Goal: Task Accomplishment & Management: Complete application form

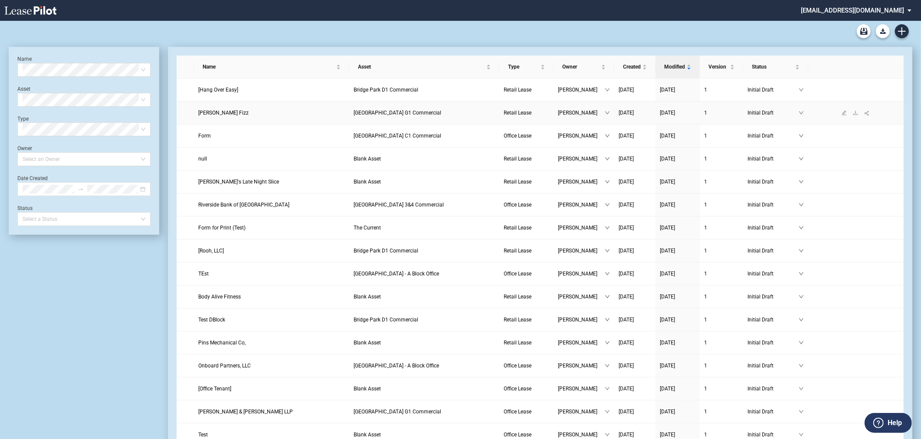
click at [377, 115] on span "Bridge Park G1 Commercial" at bounding box center [397, 113] width 88 height 6
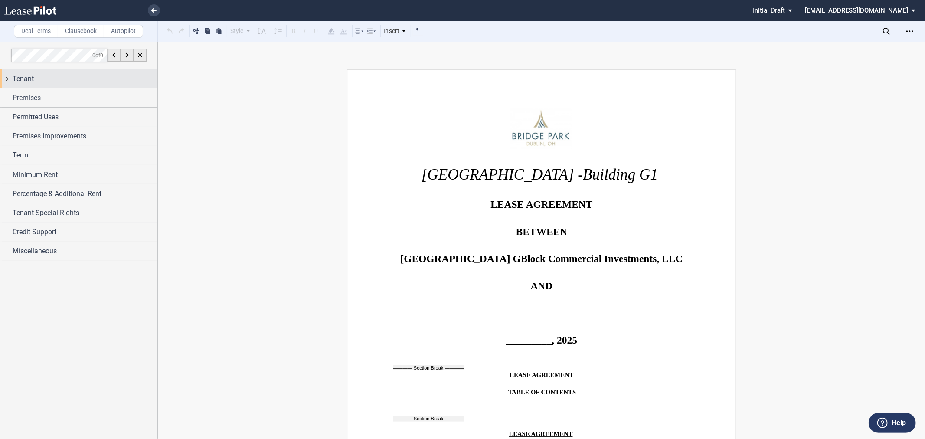
click at [34, 75] on div "Tenant" at bounding box center [85, 79] width 145 height 10
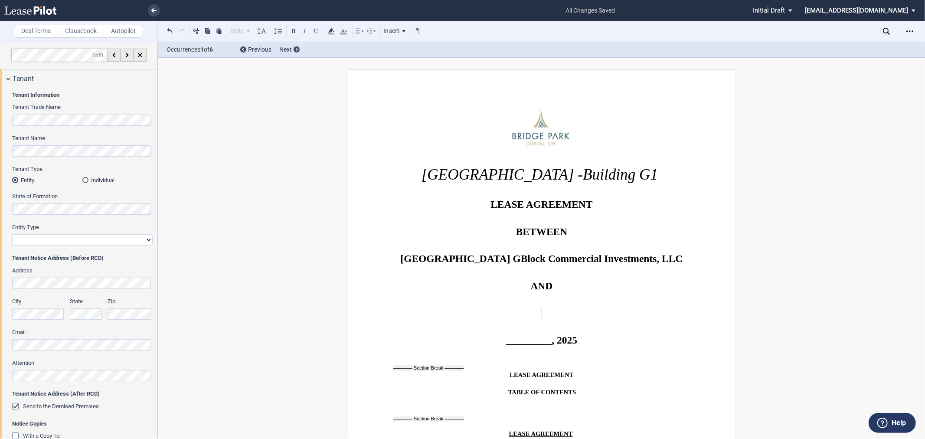
click at [73, 239] on select "Corporation Limited Liability Company General Partnership Limited Partnership O…" at bounding box center [82, 239] width 141 height 11
select select "limited liability company"
click at [12, 234] on select "Corporation Limited Liability Company General Partnership Limited Partnership O…" at bounding box center [82, 239] width 141 height 11
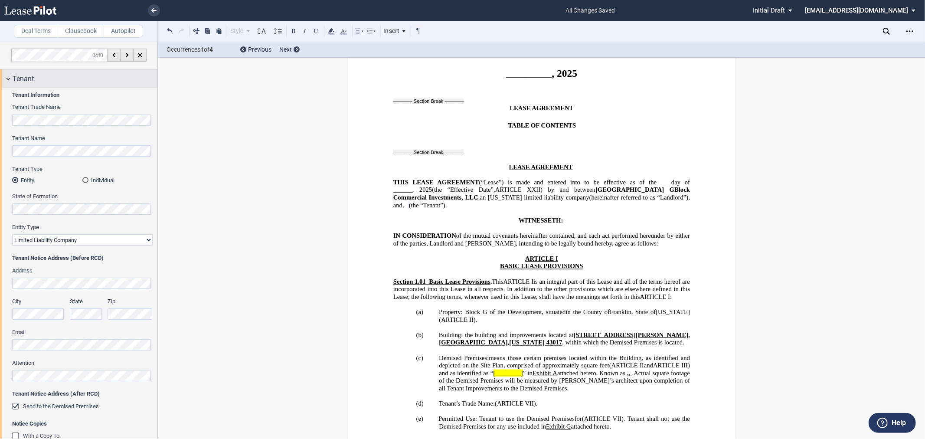
click at [65, 77] on div "Tenant" at bounding box center [85, 79] width 145 height 10
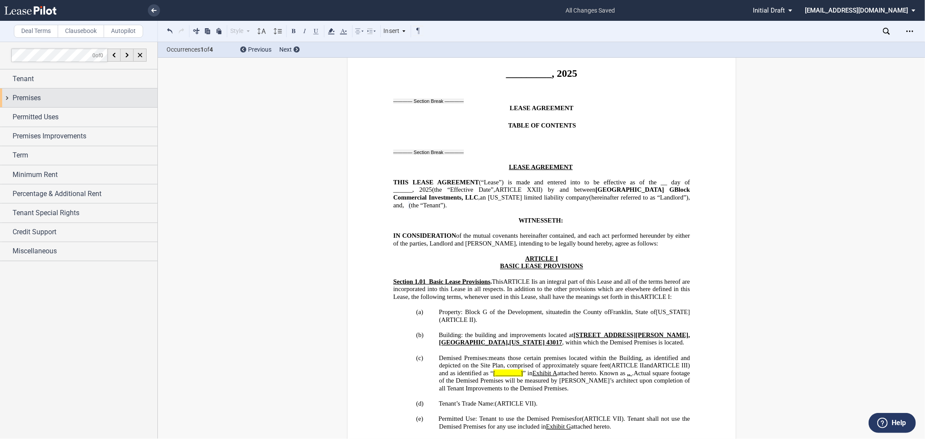
click at [48, 105] on div "Premises" at bounding box center [78, 97] width 157 height 19
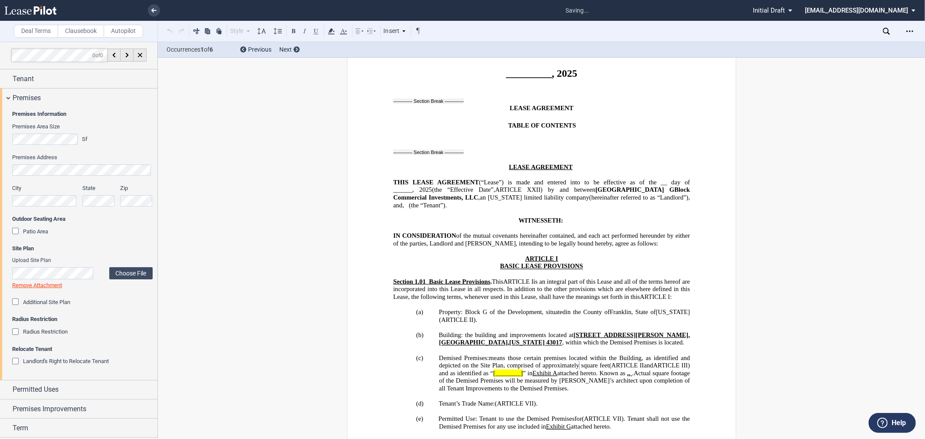
scroll to position [438, 0]
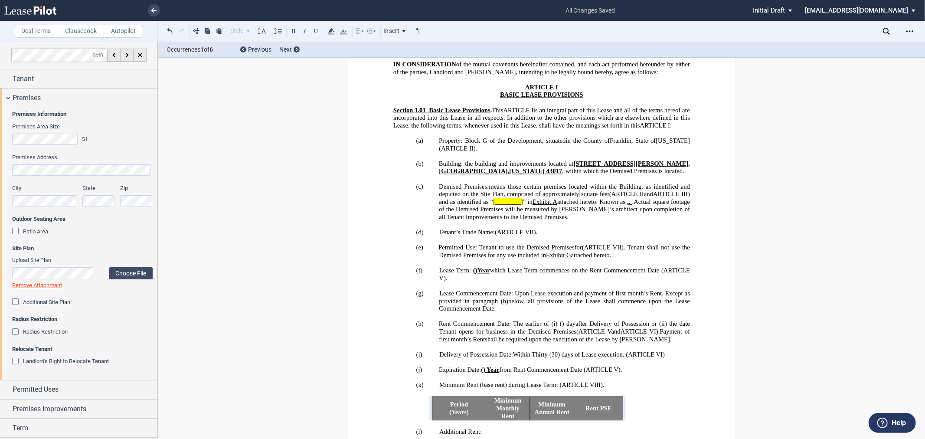
click at [507, 206] on span "[________]" at bounding box center [507, 201] width 29 height 7
click at [54, 303] on span "Additional Site Plan" at bounding box center [46, 302] width 47 height 7
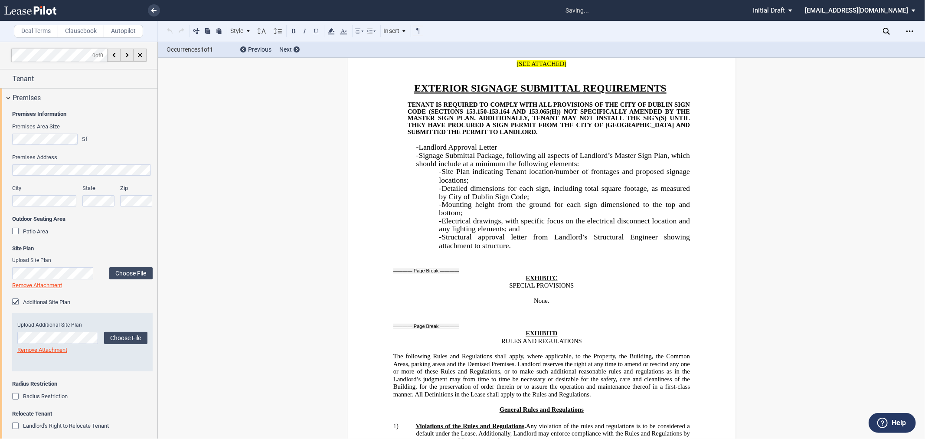
scroll to position [12233, 0]
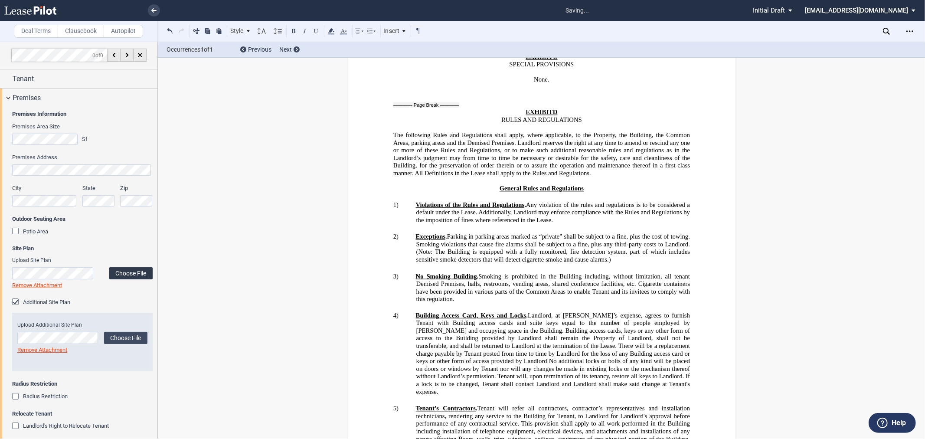
click at [133, 274] on label "Choose File" at bounding box center [130, 273] width 43 height 12
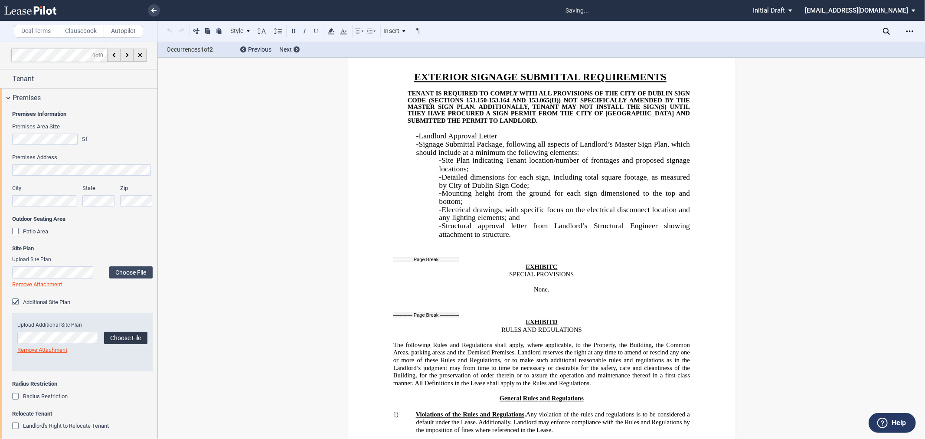
click at [128, 337] on label "Choose File" at bounding box center [125, 338] width 43 height 12
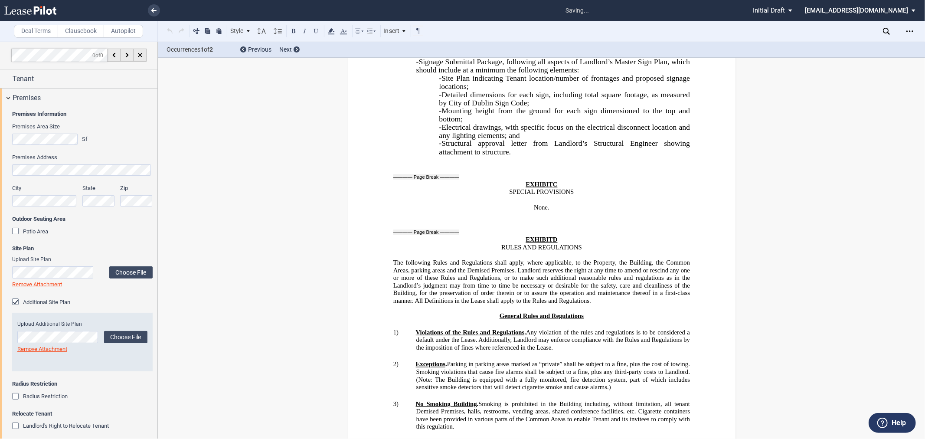
scroll to position [12546, 0]
click at [23, 399] on span "Radius Restriction" at bounding box center [45, 396] width 45 height 7
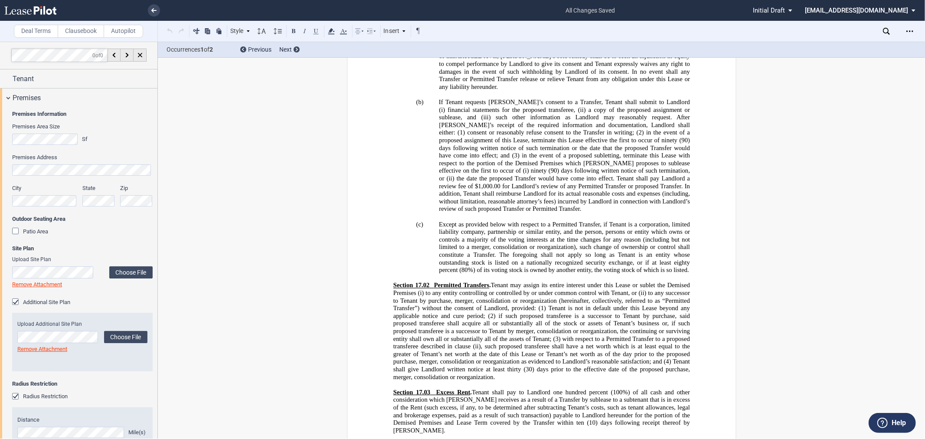
scroll to position [1063, 0]
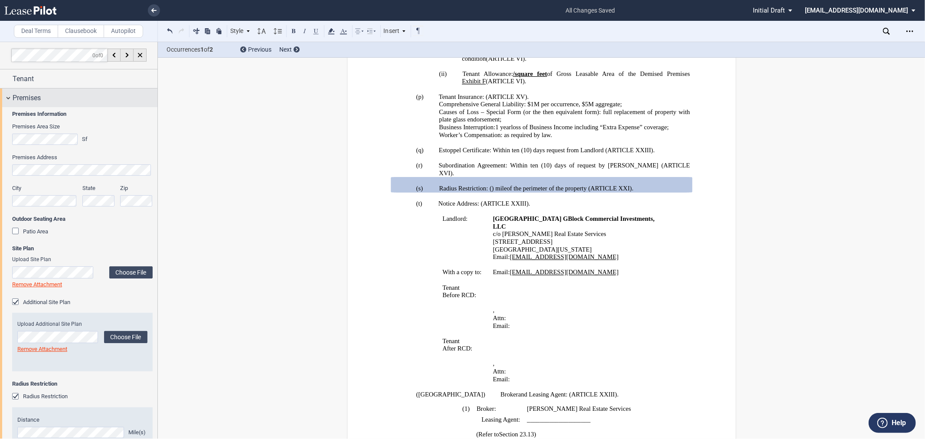
click at [23, 96] on span "Premises" at bounding box center [27, 98] width 28 height 10
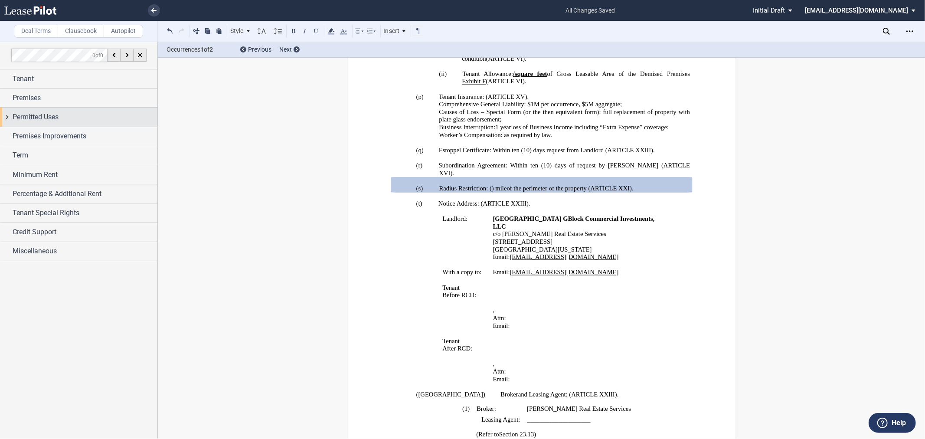
click at [65, 117] on div "Permitted Uses" at bounding box center [85, 117] width 145 height 10
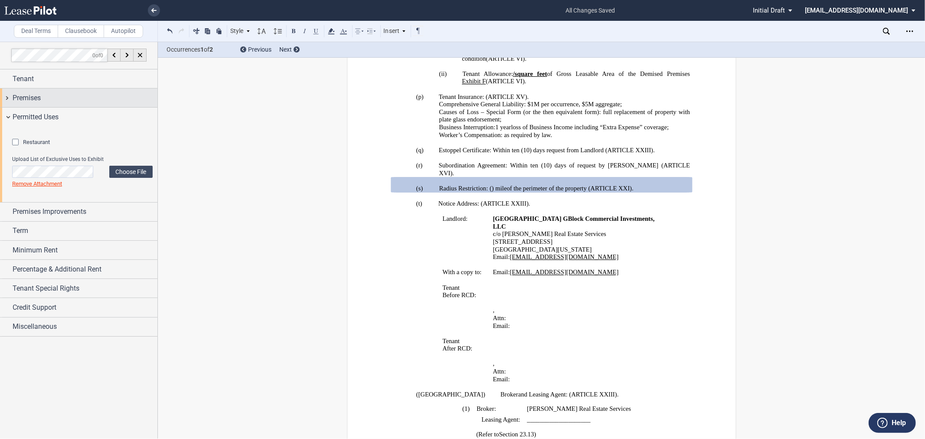
click at [66, 103] on div "Premises" at bounding box center [85, 98] width 145 height 10
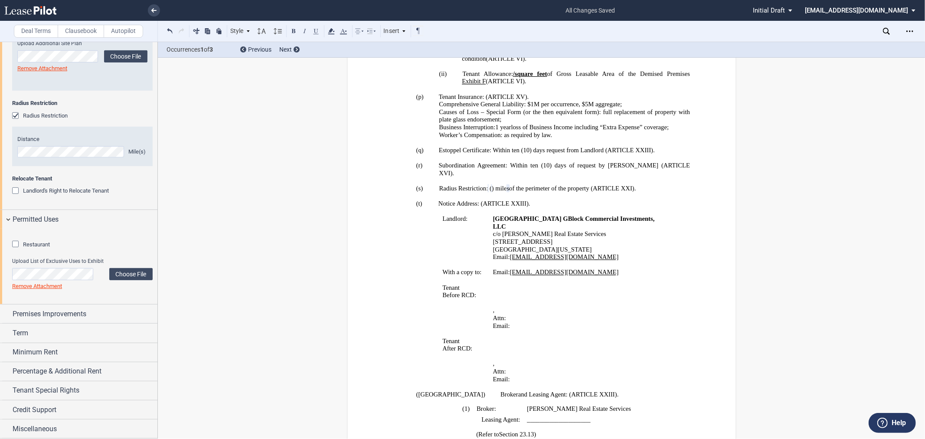
scroll to position [321, 0]
click at [29, 248] on span "Restaurant" at bounding box center [36, 244] width 27 height 7
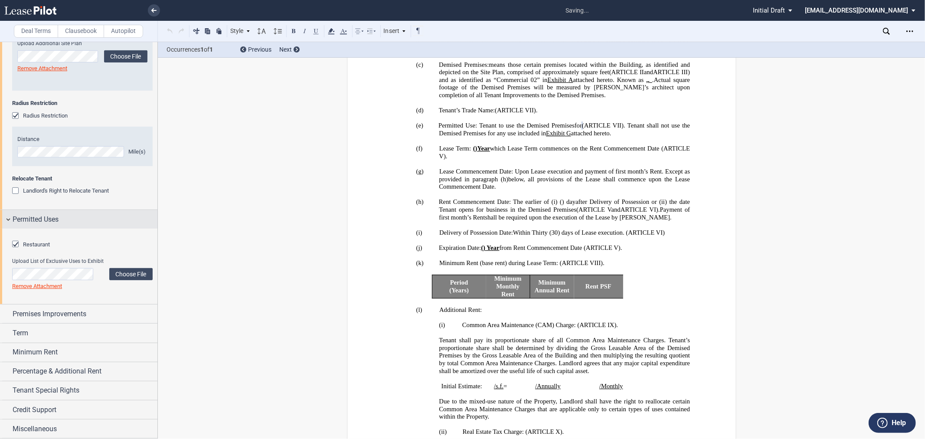
scroll to position [494, 0]
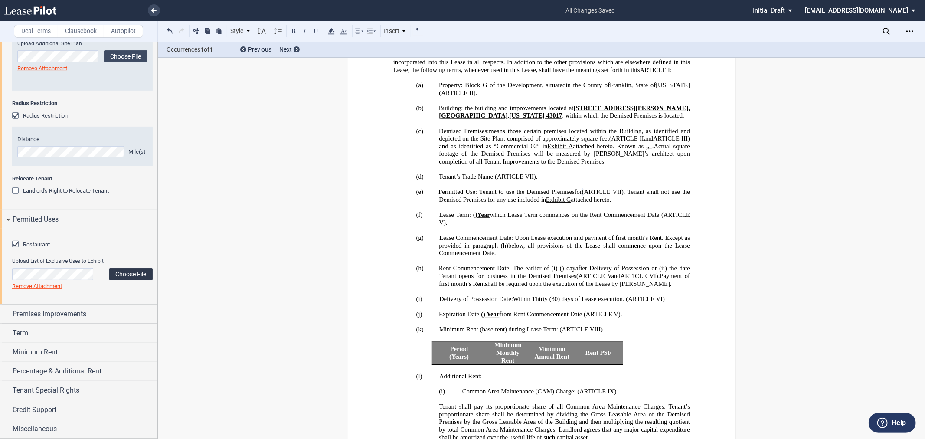
click at [127, 280] on label "Choose File" at bounding box center [130, 274] width 43 height 12
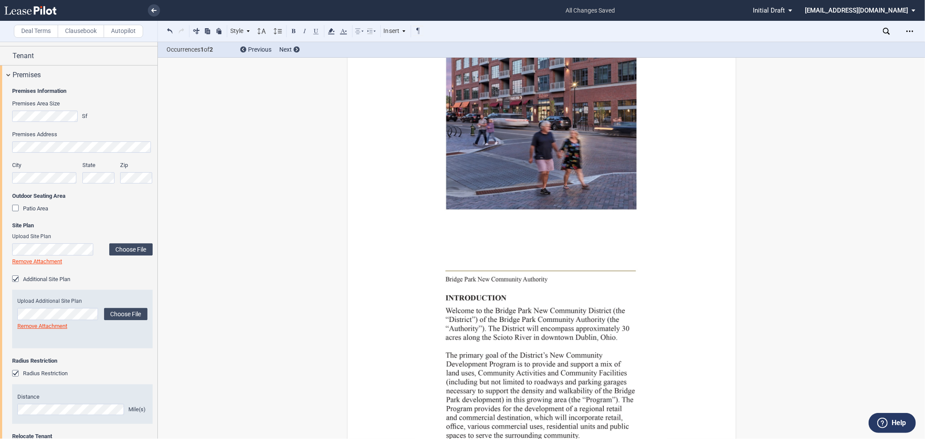
scroll to position [0, 0]
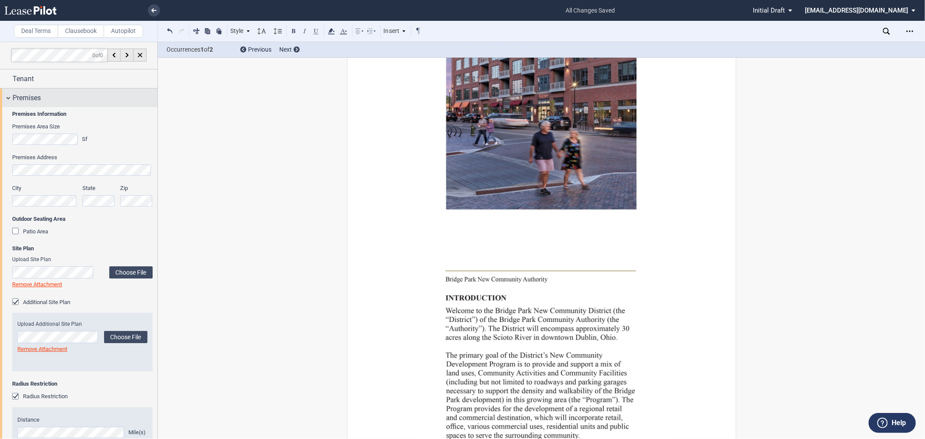
click at [56, 100] on div "Premises" at bounding box center [85, 98] width 145 height 10
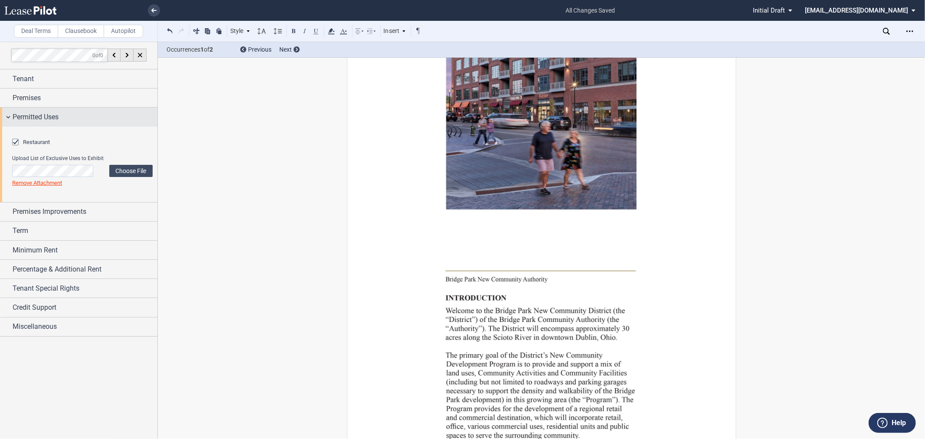
click at [40, 121] on span "Permitted Uses" at bounding box center [36, 117] width 46 height 10
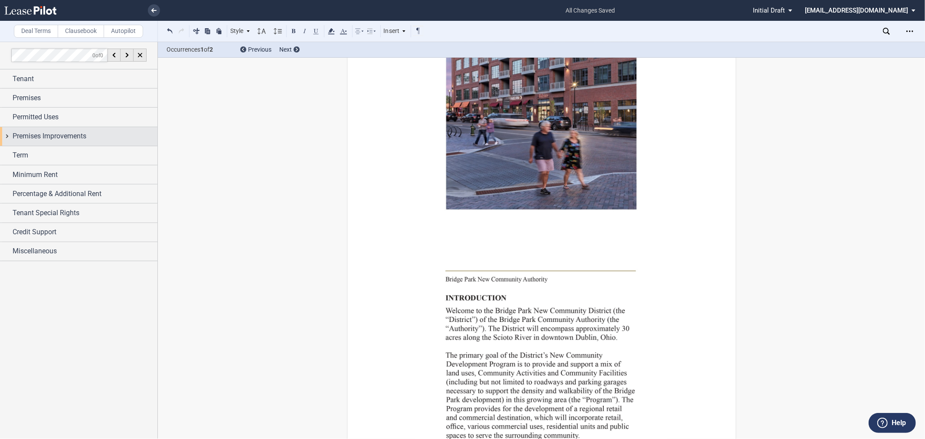
click at [36, 140] on span "Premises Improvements" at bounding box center [50, 136] width 74 height 10
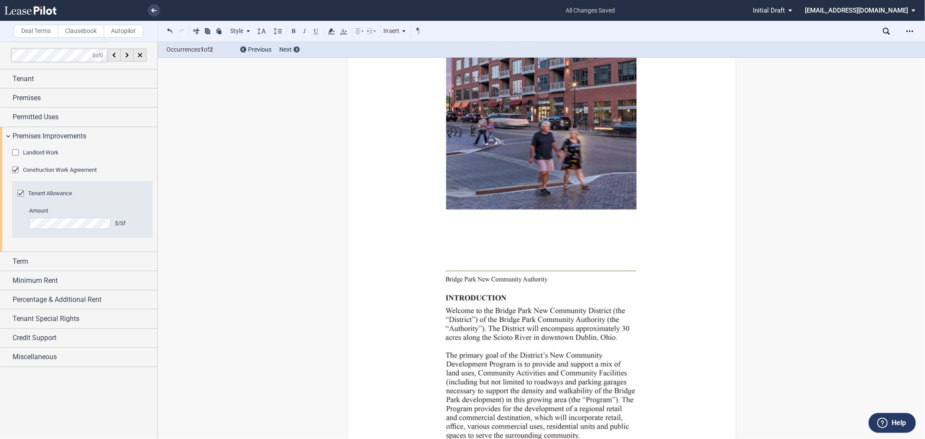
click at [51, 153] on span "Landlord Work" at bounding box center [41, 152] width 36 height 7
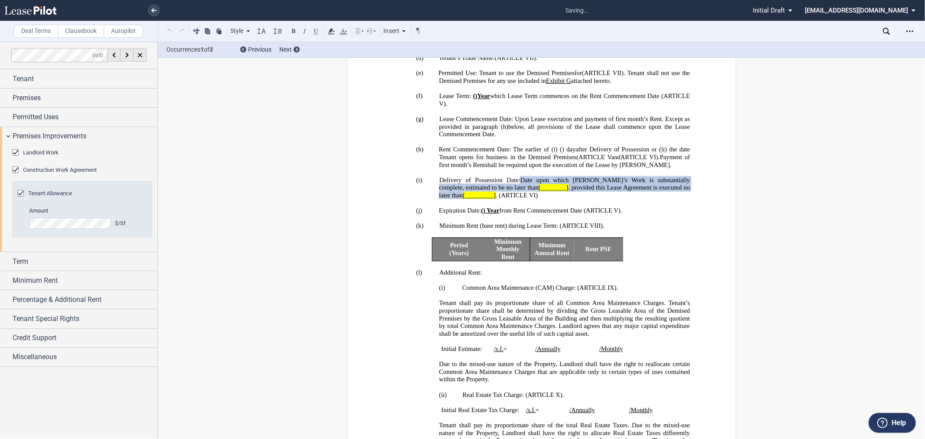
scroll to position [612, 0]
